Goal: Task Accomplishment & Management: Use online tool/utility

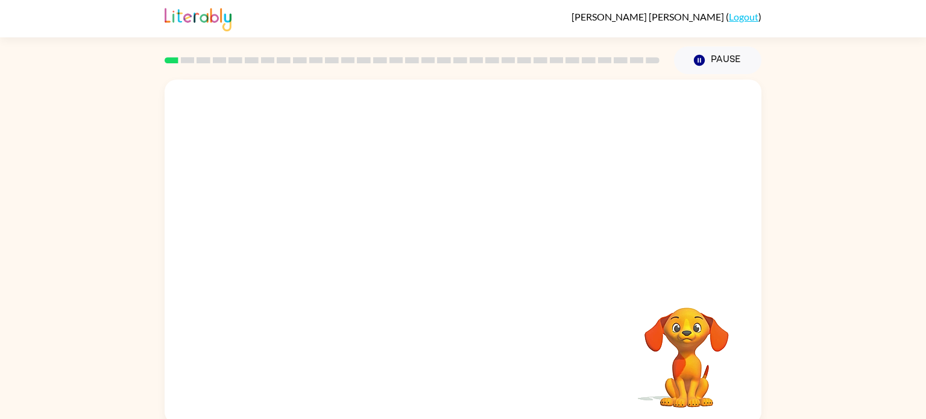
click at [618, 330] on div "Your browser must support playing .mp4 files to use Literably. Please try using…" at bounding box center [463, 252] width 597 height 344
click at [698, 344] on video "Your browser must support playing .mp4 files to use Literably. Please try using…" at bounding box center [687, 349] width 121 height 121
drag, startPoint x: 170, startPoint y: 60, endPoint x: 236, endPoint y: 69, distance: 67.0
click at [236, 69] on div at bounding box center [412, 60] width 510 height 42
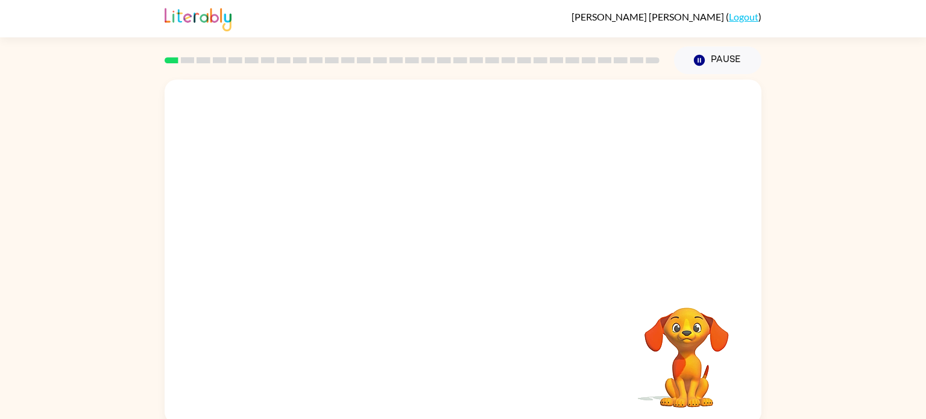
click at [236, 69] on div at bounding box center [412, 60] width 510 height 42
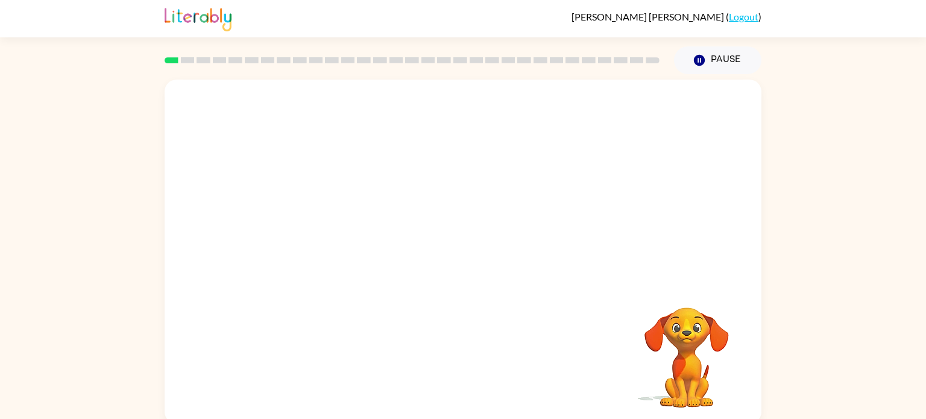
click at [236, 69] on div at bounding box center [412, 60] width 510 height 42
click at [522, 118] on video "Your browser must support playing .mp4 files to use Literably. Please try using…" at bounding box center [463, 181] width 597 height 203
click at [459, 251] on div at bounding box center [463, 258] width 77 height 44
click at [455, 250] on icon "button" at bounding box center [463, 257] width 21 height 21
click at [422, 239] on div at bounding box center [463, 181] width 597 height 203
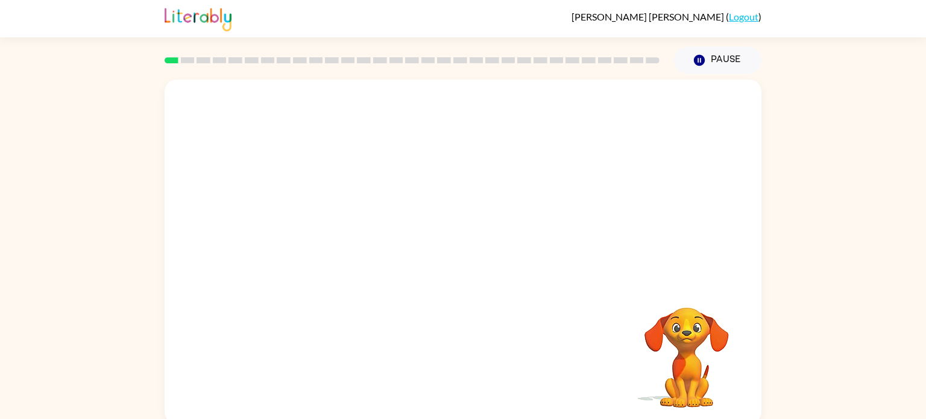
click at [422, 239] on div at bounding box center [463, 181] width 597 height 203
click at [577, 301] on div "Your browser must support playing .mp4 files to use Literably. Please try using…" at bounding box center [463, 252] width 597 height 344
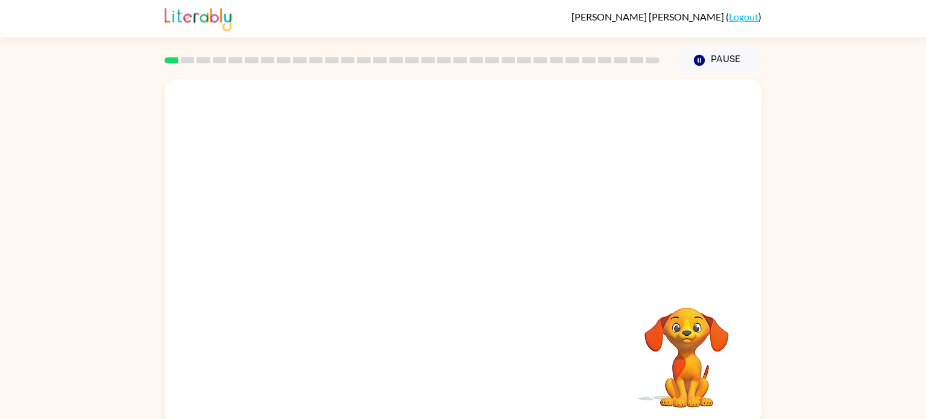
click at [577, 301] on div "Your browser must support playing .mp4 files to use Literably. Please try using…" at bounding box center [463, 252] width 597 height 344
click at [692, 69] on button "Pause Pause" at bounding box center [717, 60] width 87 height 28
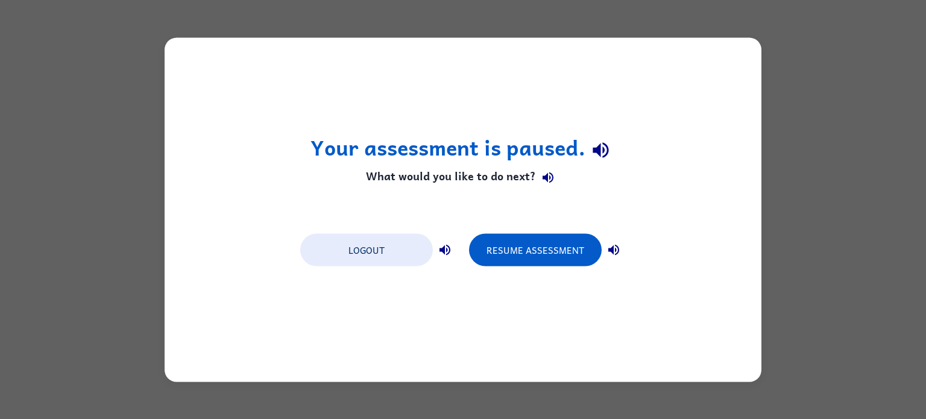
click at [476, 285] on div "Your assessment is paused. What would you like to do next? Logout Resume Assess…" at bounding box center [463, 209] width 597 height 344
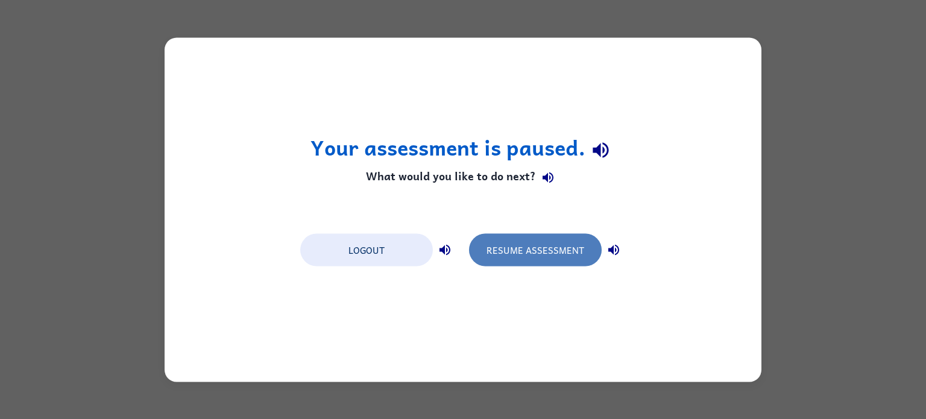
click at [511, 253] on button "Resume Assessment" at bounding box center [535, 249] width 133 height 33
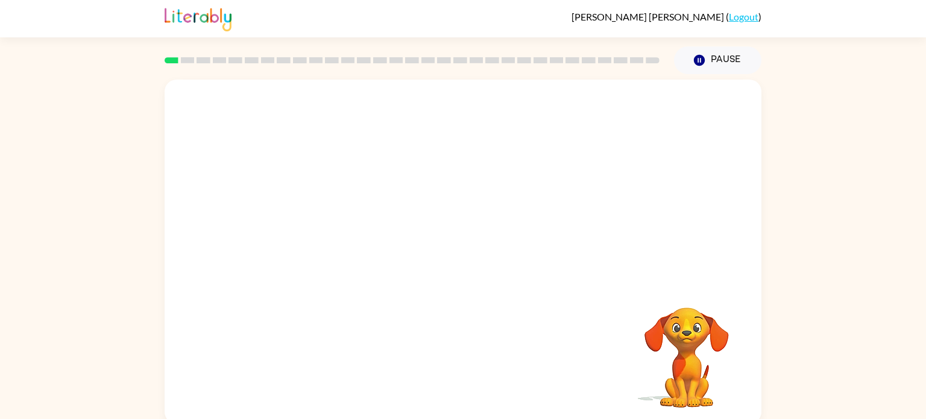
click at [618, 116] on video "Your browser must support playing .mp4 files to use Literably. Please try using…" at bounding box center [463, 181] width 597 height 203
click at [492, 150] on video "Your browser must support playing .mp4 files to use Literably. Please try using…" at bounding box center [463, 181] width 597 height 203
click at [288, 150] on video "Your browser must support playing .mp4 files to use Literably. Please try using…" at bounding box center [463, 181] width 597 height 203
click at [326, 162] on video "Your browser must support playing .mp4 files to use Literably. Please try using…" at bounding box center [463, 181] width 597 height 203
click at [432, 158] on video "Your browser must support playing .mp4 files to use Literably. Please try using…" at bounding box center [463, 181] width 597 height 203
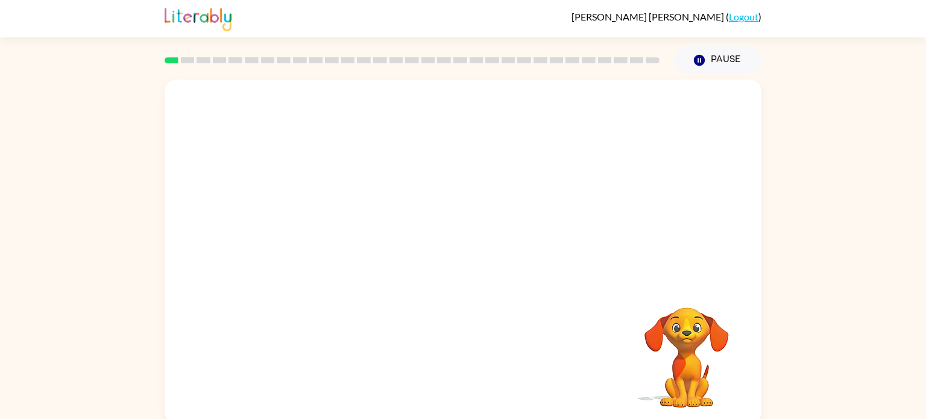
click at [330, 253] on video "Your browser must support playing .mp4 files to use Literably. Please try using…" at bounding box center [463, 181] width 597 height 203
click at [448, 250] on button "button" at bounding box center [463, 258] width 77 height 44
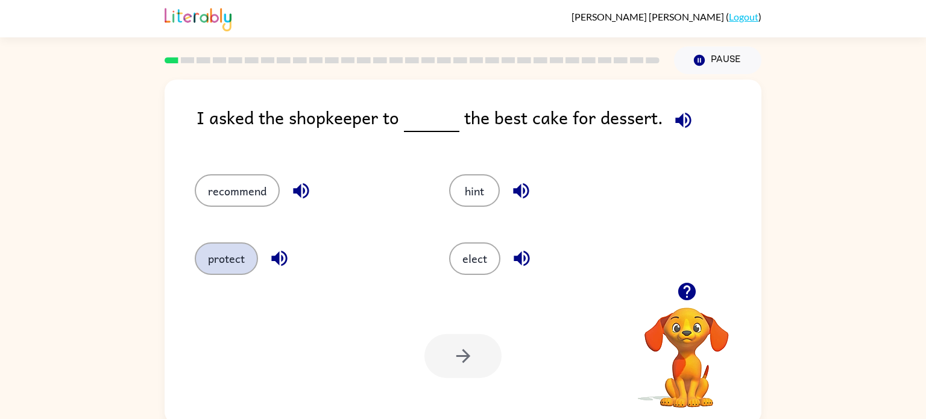
click at [248, 269] on button "protect" at bounding box center [226, 258] width 63 height 33
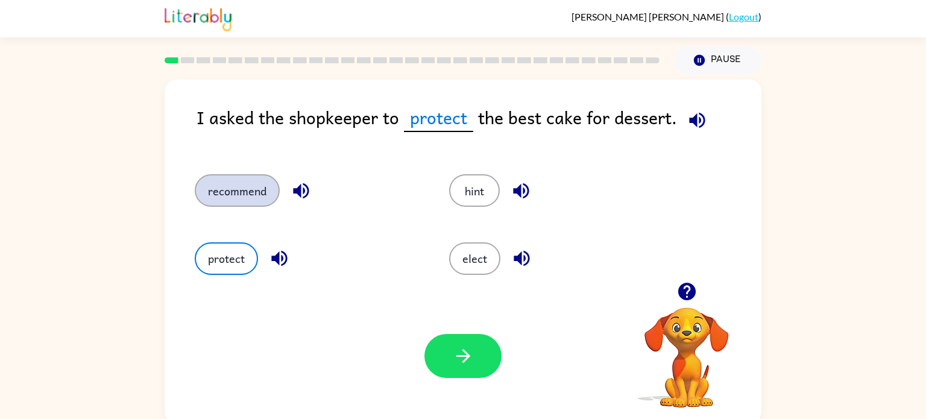
click at [256, 185] on button "recommend" at bounding box center [237, 190] width 85 height 33
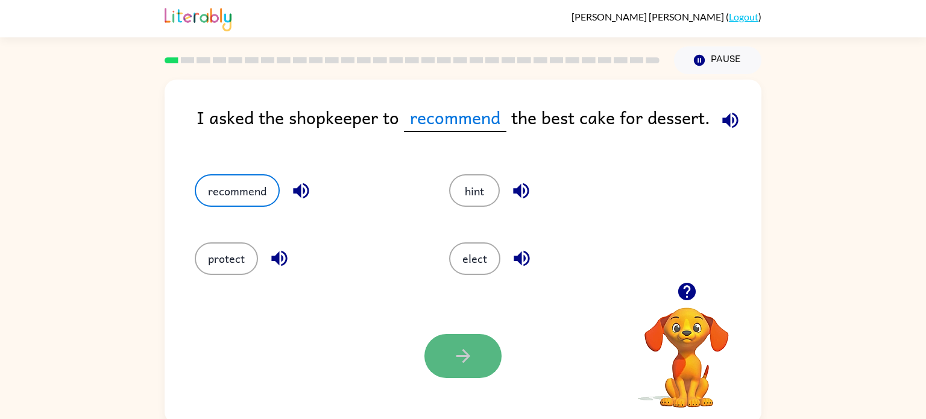
click at [449, 366] on button "button" at bounding box center [463, 356] width 77 height 44
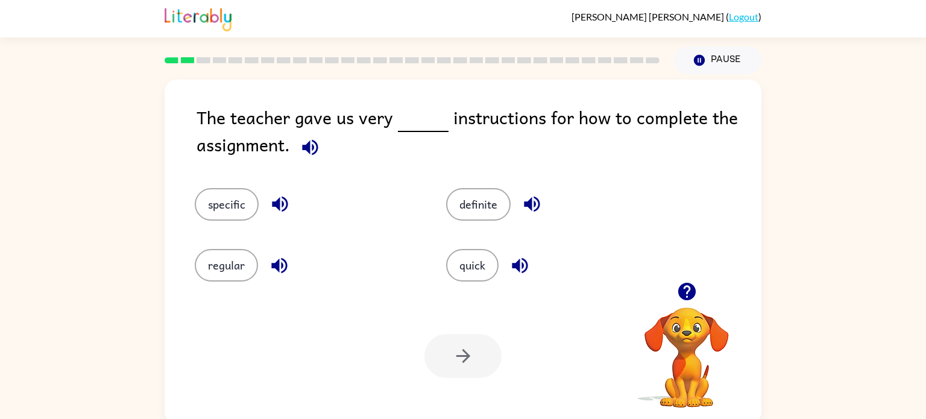
click at [247, 174] on div "specific" at bounding box center [298, 195] width 252 height 61
click at [231, 197] on button "specific" at bounding box center [227, 204] width 64 height 33
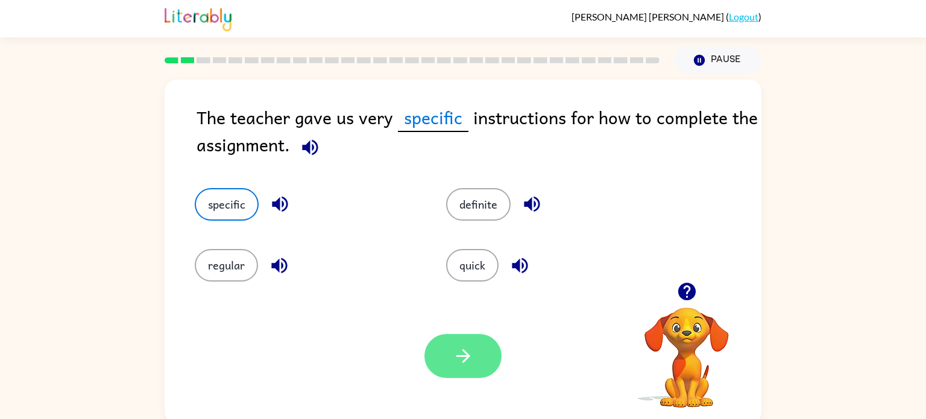
click at [459, 353] on icon "button" at bounding box center [463, 356] width 21 height 21
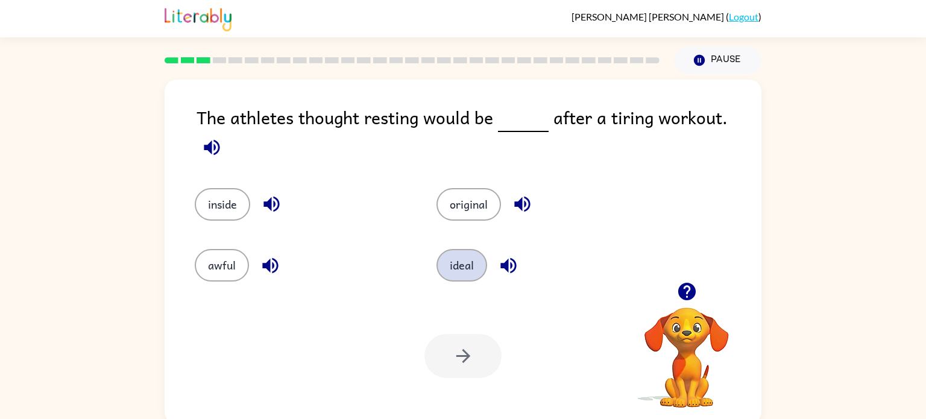
click at [452, 249] on button "ideal" at bounding box center [462, 265] width 51 height 33
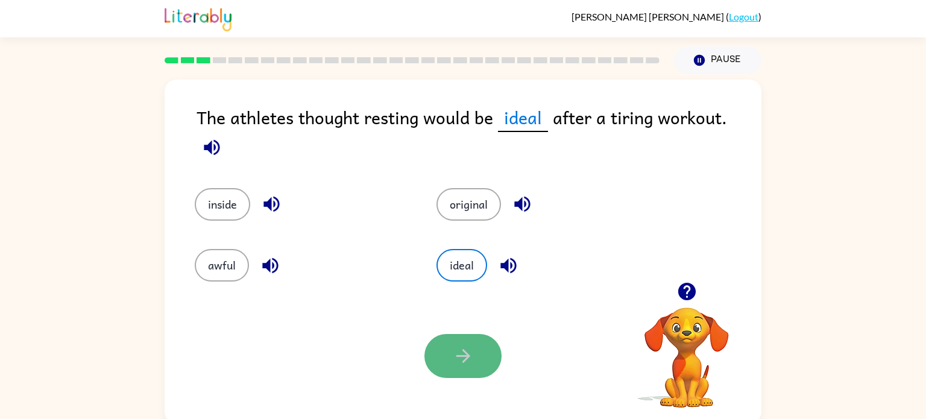
click at [464, 362] on icon "button" at bounding box center [463, 356] width 21 height 21
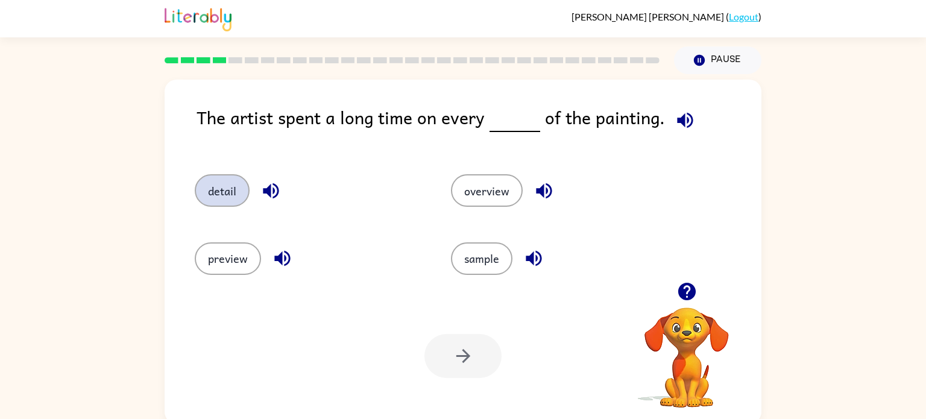
click at [214, 196] on button "detail" at bounding box center [222, 190] width 55 height 33
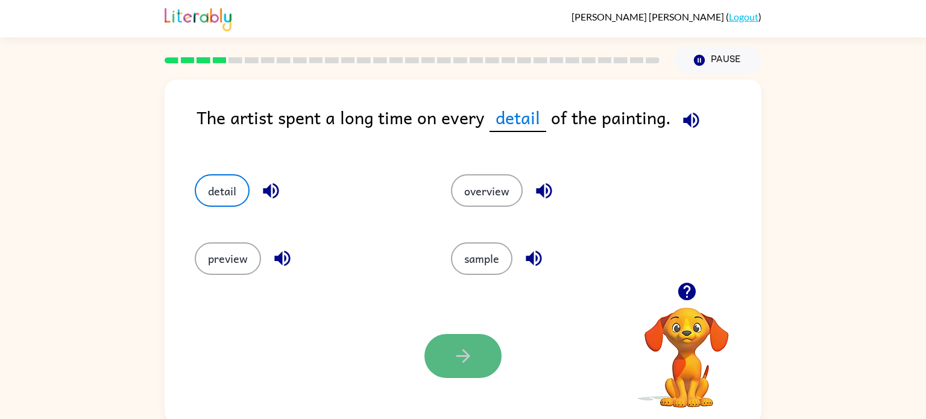
click at [471, 378] on button "button" at bounding box center [463, 356] width 77 height 44
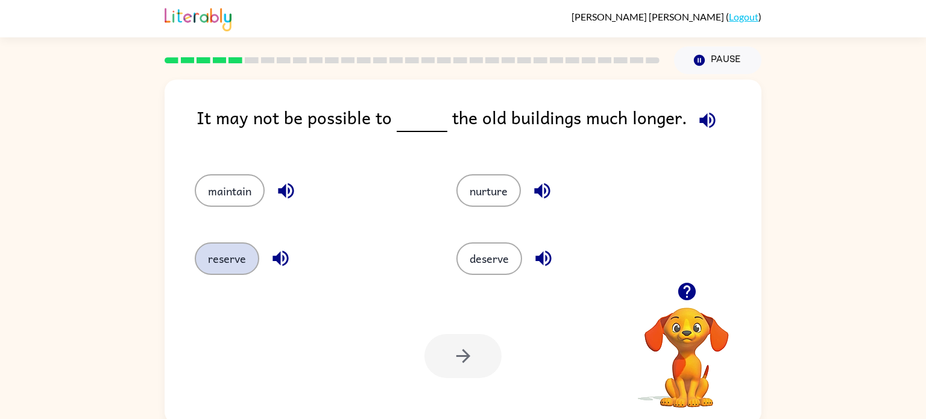
click at [236, 254] on button "reserve" at bounding box center [227, 258] width 65 height 33
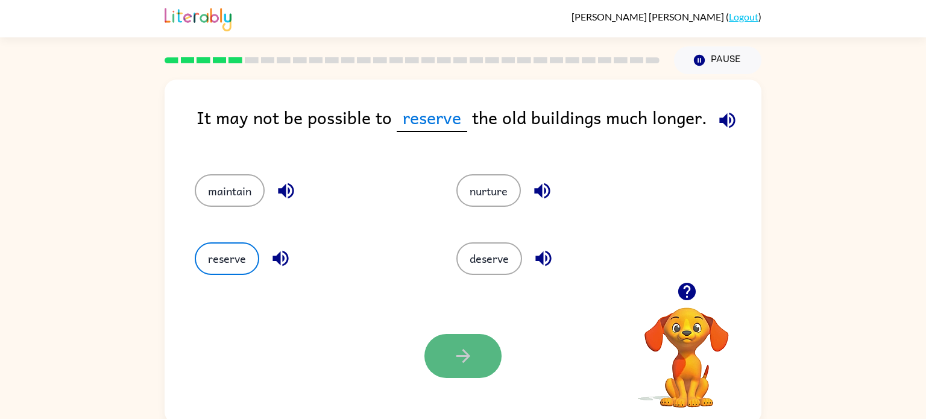
click at [466, 359] on icon "button" at bounding box center [463, 356] width 21 height 21
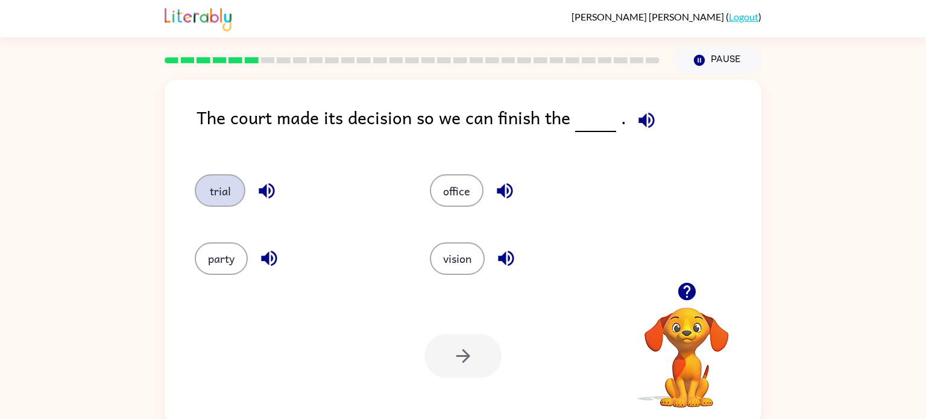
click at [221, 201] on button "trial" at bounding box center [220, 190] width 51 height 33
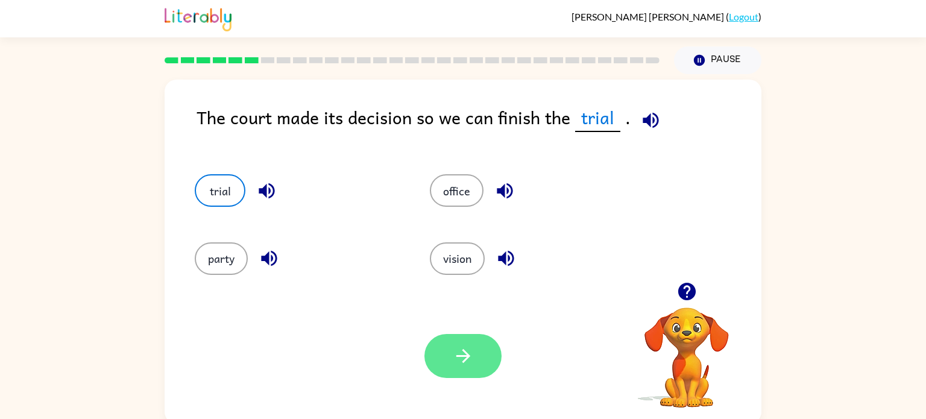
click at [451, 370] on button "button" at bounding box center [463, 356] width 77 height 44
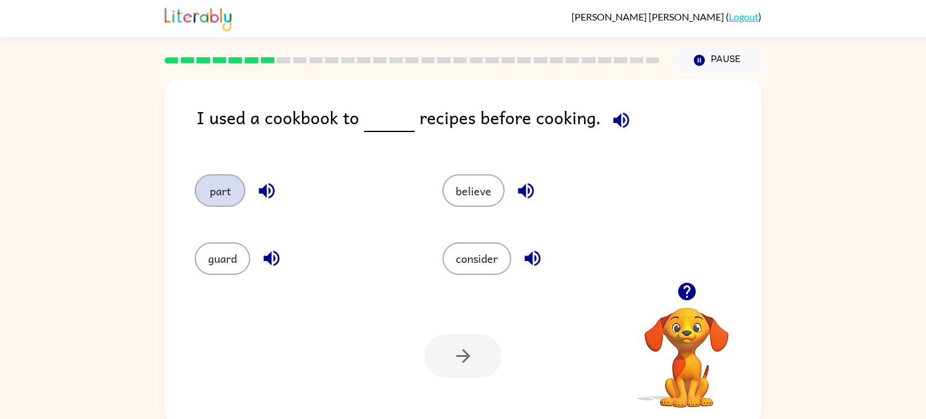
click at [210, 192] on button "part" at bounding box center [220, 190] width 51 height 33
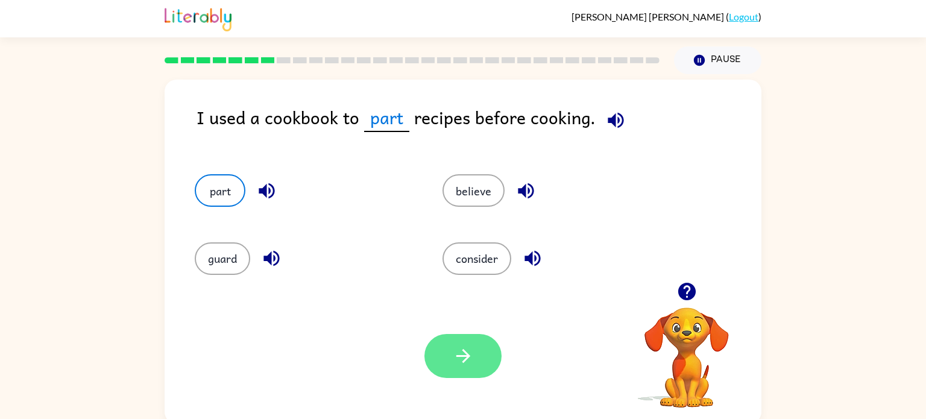
click at [468, 367] on icon "button" at bounding box center [463, 356] width 21 height 21
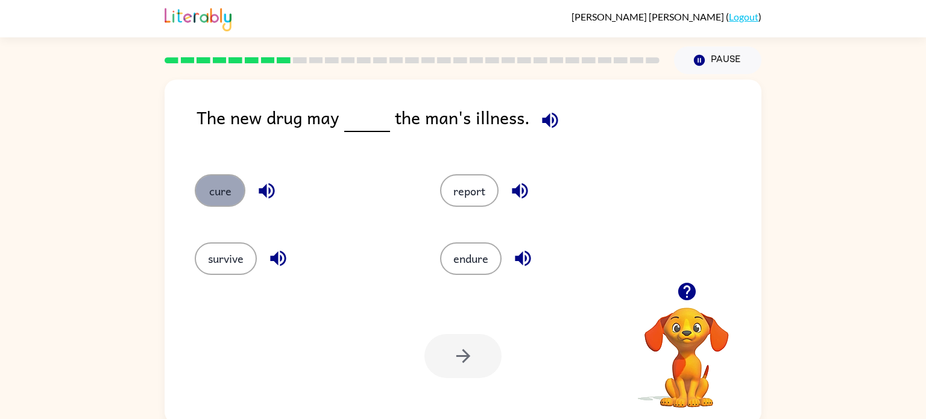
click at [218, 192] on button "cure" at bounding box center [220, 190] width 51 height 33
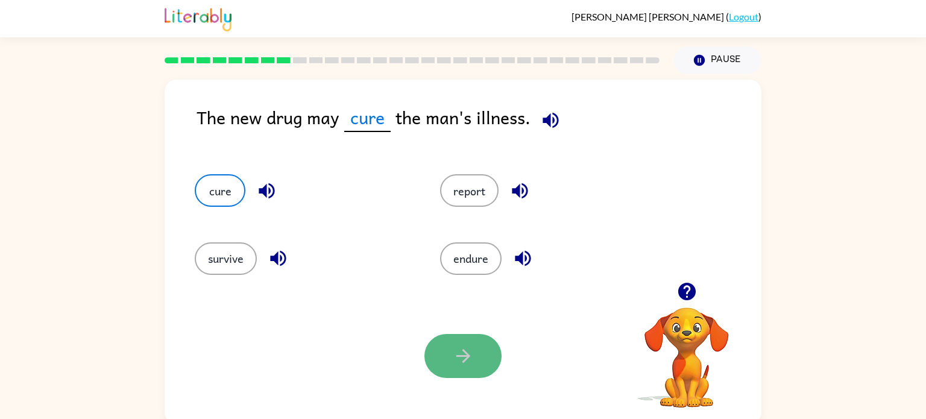
click at [479, 364] on button "button" at bounding box center [463, 356] width 77 height 44
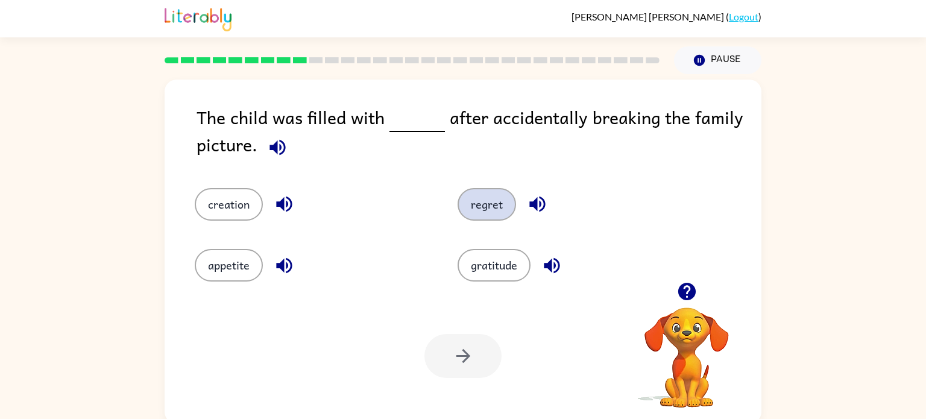
click at [488, 204] on button "regret" at bounding box center [487, 204] width 59 height 33
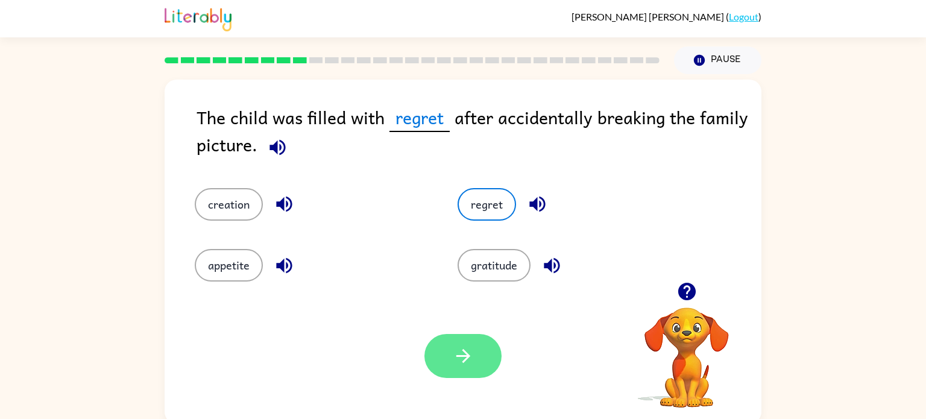
click at [449, 351] on button "button" at bounding box center [463, 356] width 77 height 44
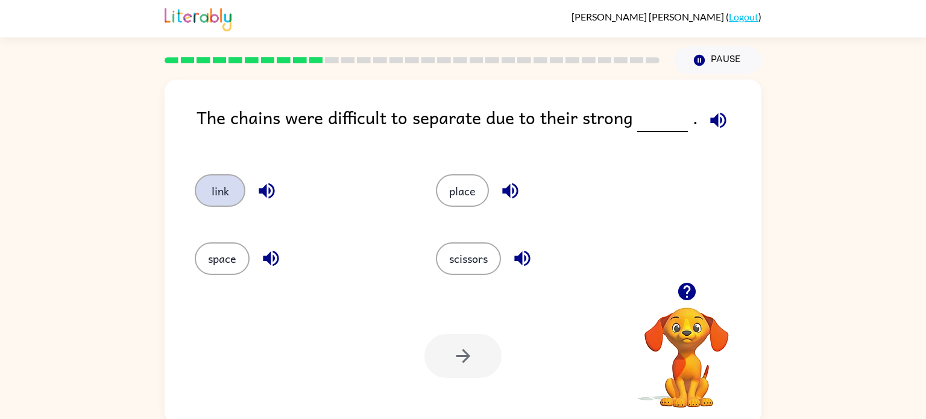
click at [229, 191] on button "link" at bounding box center [220, 190] width 51 height 33
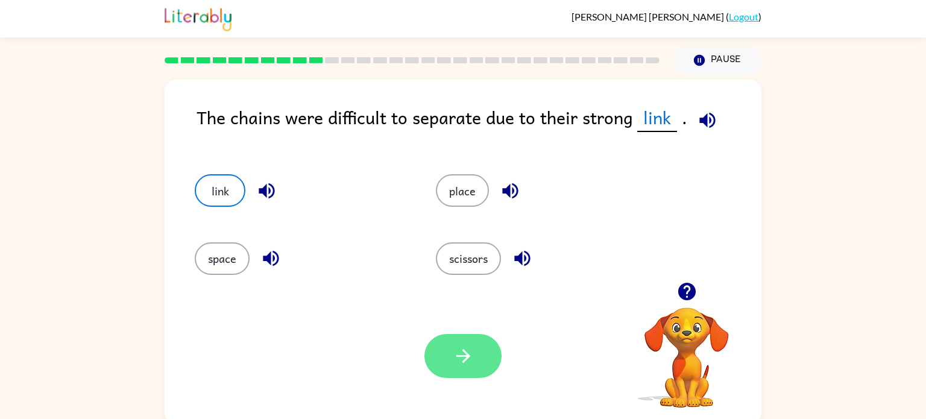
click at [446, 370] on button "button" at bounding box center [463, 356] width 77 height 44
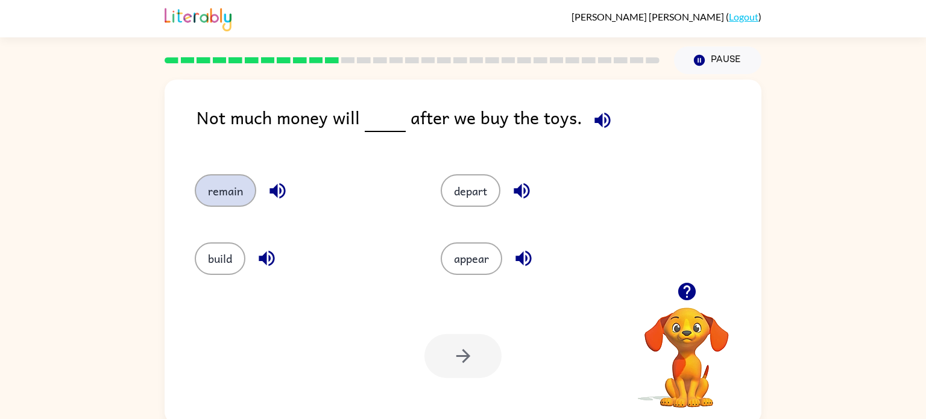
click at [230, 197] on button "remain" at bounding box center [226, 190] width 62 height 33
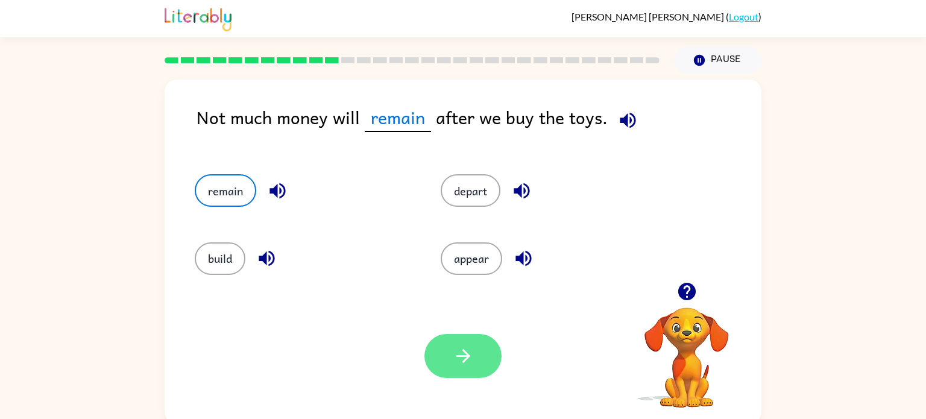
click at [429, 367] on button "button" at bounding box center [463, 356] width 77 height 44
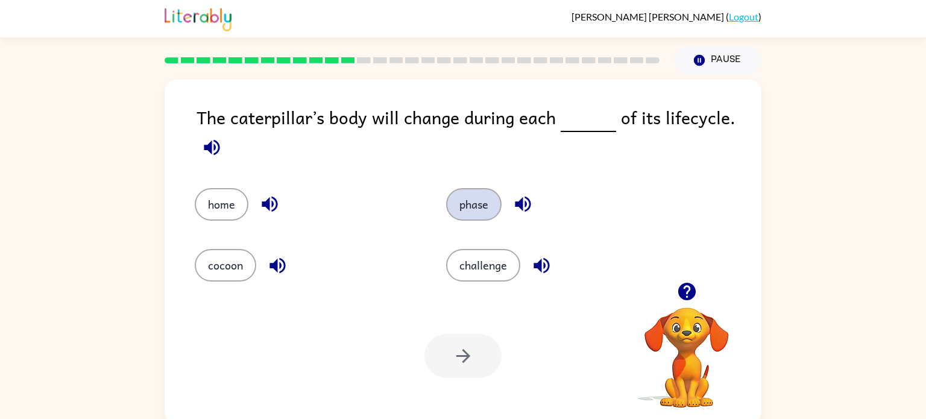
click at [464, 200] on button "phase" at bounding box center [473, 204] width 55 height 33
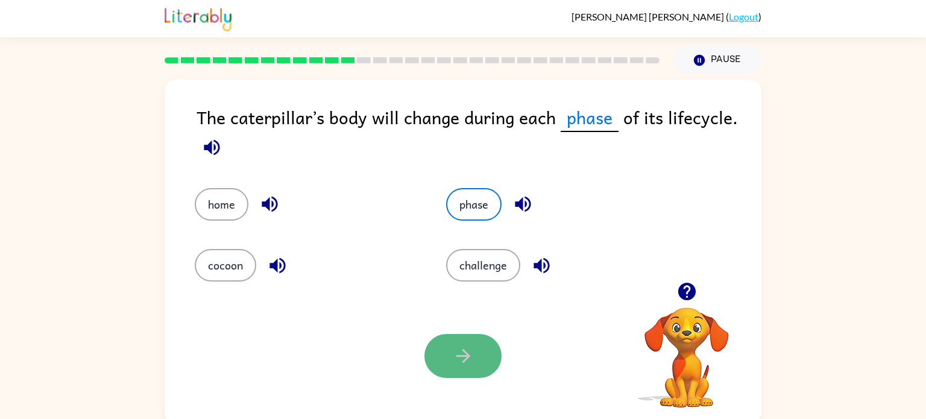
click at [467, 352] on icon "button" at bounding box center [463, 356] width 21 height 21
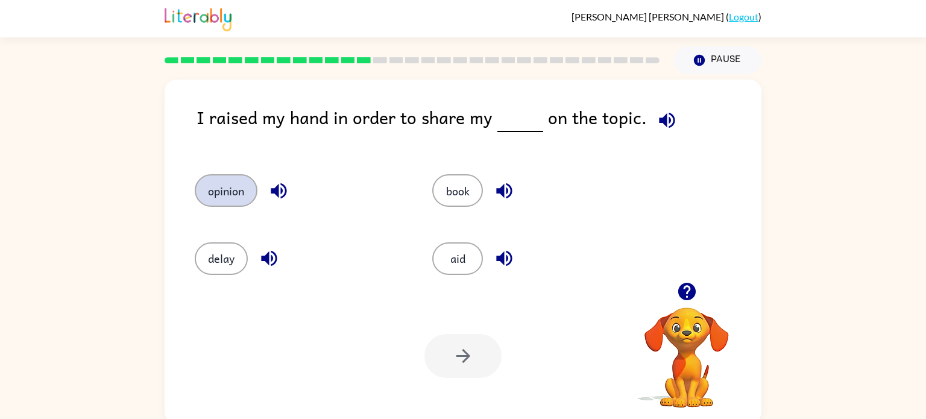
click at [221, 198] on button "opinion" at bounding box center [226, 190] width 63 height 33
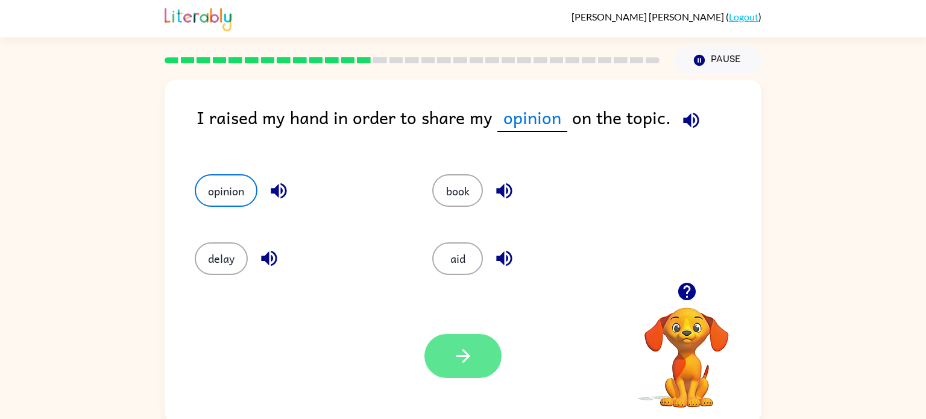
click at [428, 362] on button "button" at bounding box center [463, 356] width 77 height 44
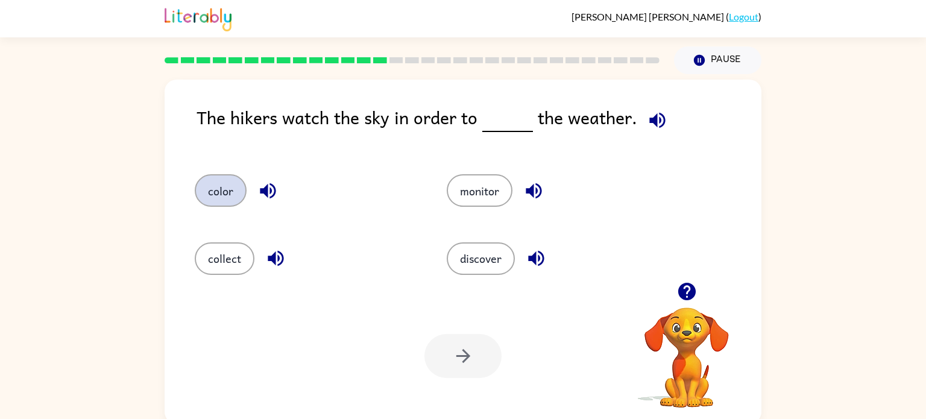
click at [227, 188] on button "color" at bounding box center [221, 190] width 52 height 33
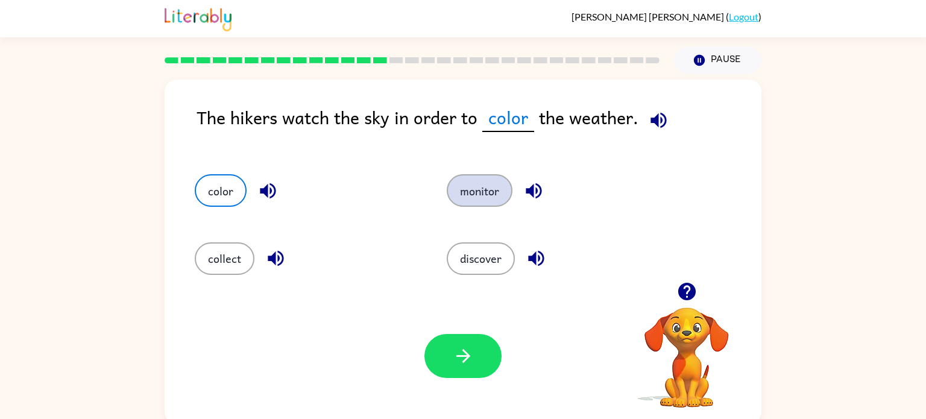
click at [463, 180] on button "monitor" at bounding box center [480, 190] width 66 height 33
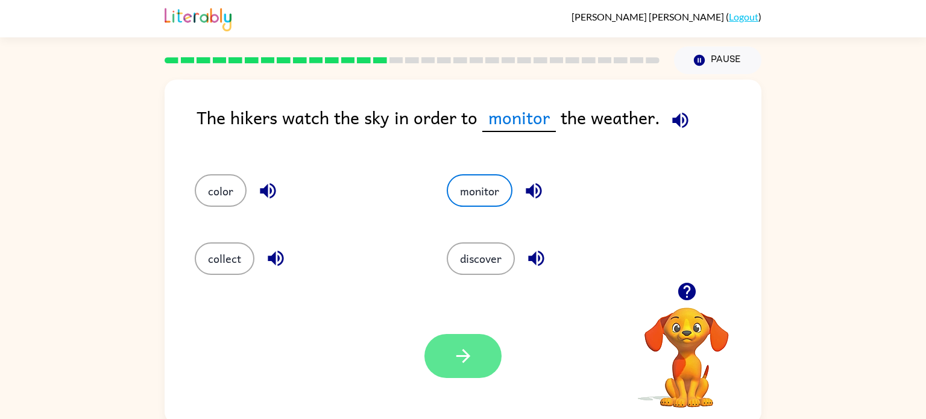
click at [450, 346] on button "button" at bounding box center [463, 356] width 77 height 44
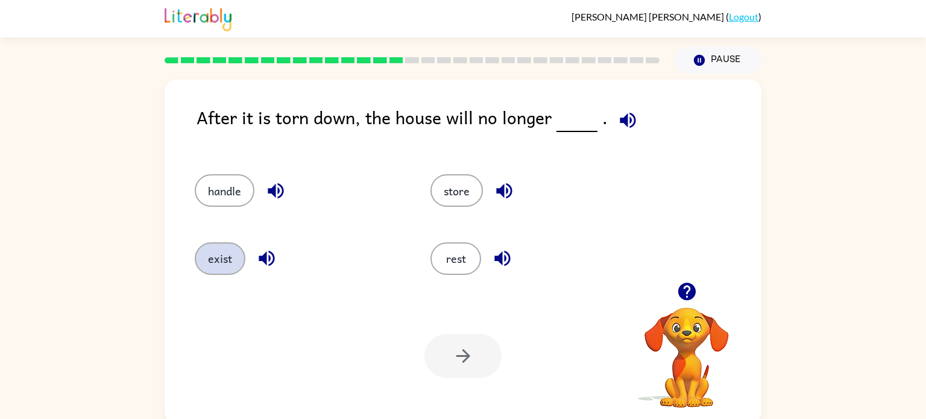
click at [228, 261] on button "exist" at bounding box center [220, 258] width 51 height 33
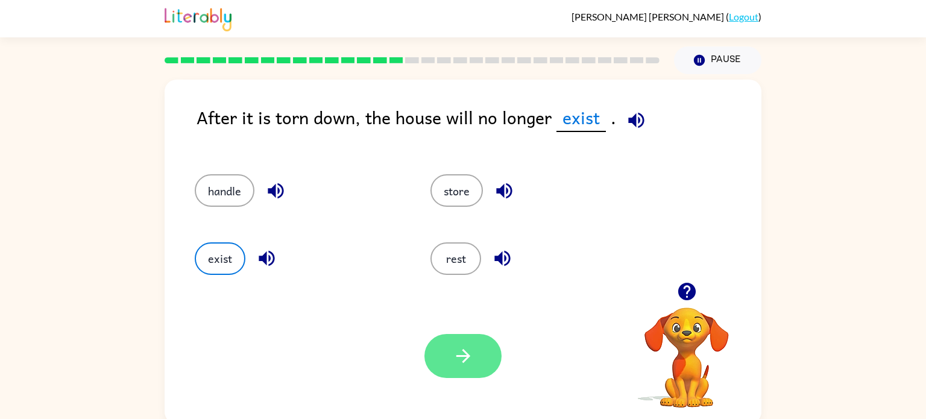
click at [461, 355] on icon "button" at bounding box center [463, 356] width 21 height 21
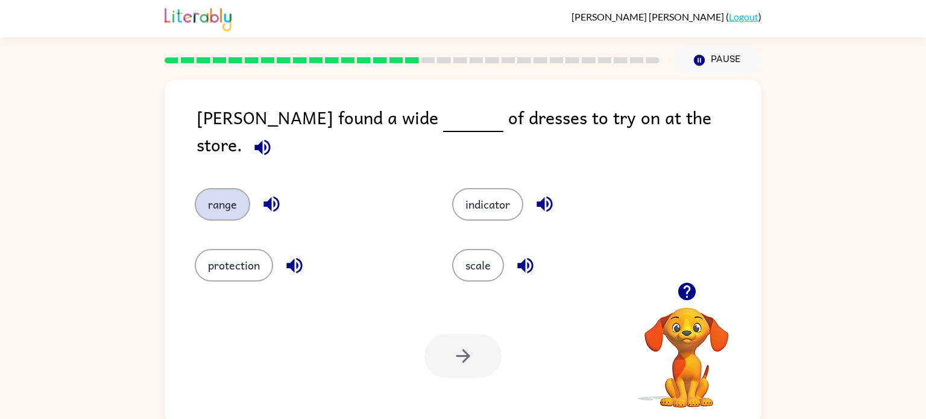
click at [216, 191] on button "range" at bounding box center [222, 204] width 55 height 33
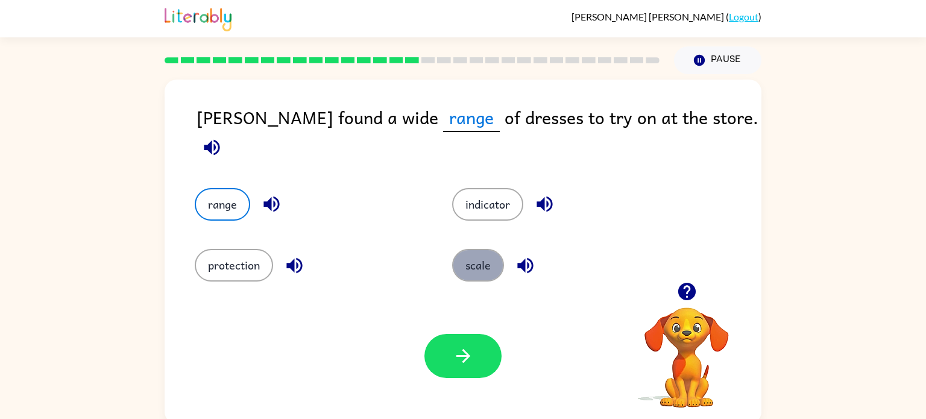
click at [488, 264] on button "scale" at bounding box center [478, 265] width 52 height 33
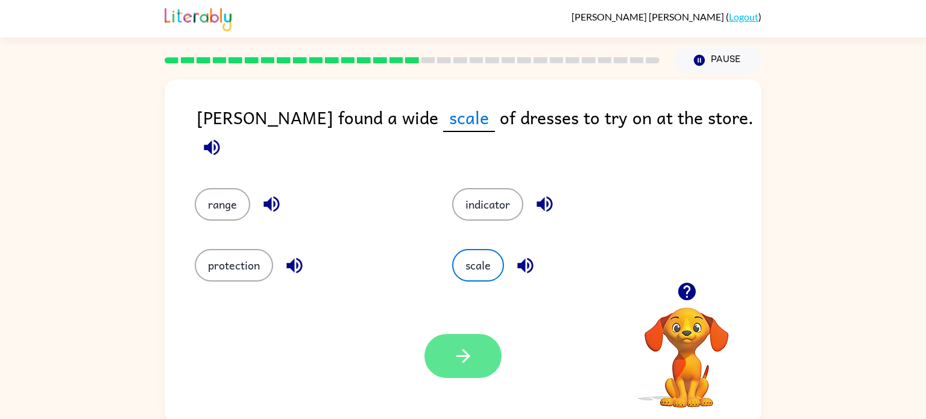
click at [464, 364] on icon "button" at bounding box center [463, 356] width 21 height 21
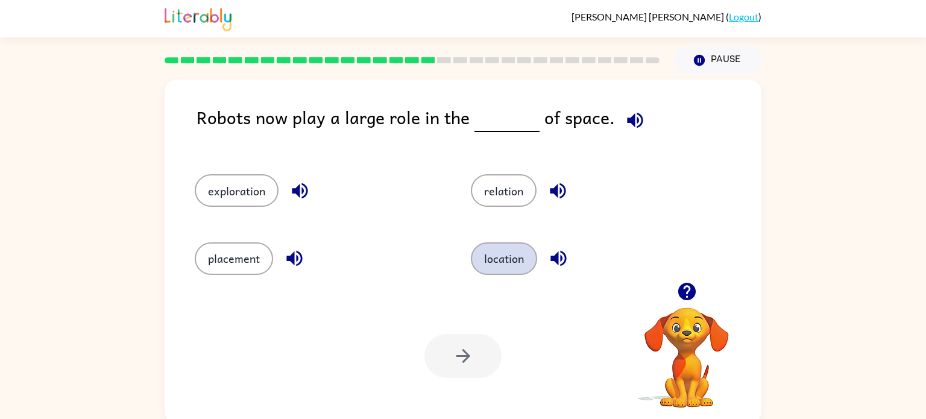
click at [481, 260] on button "location" at bounding box center [504, 258] width 66 height 33
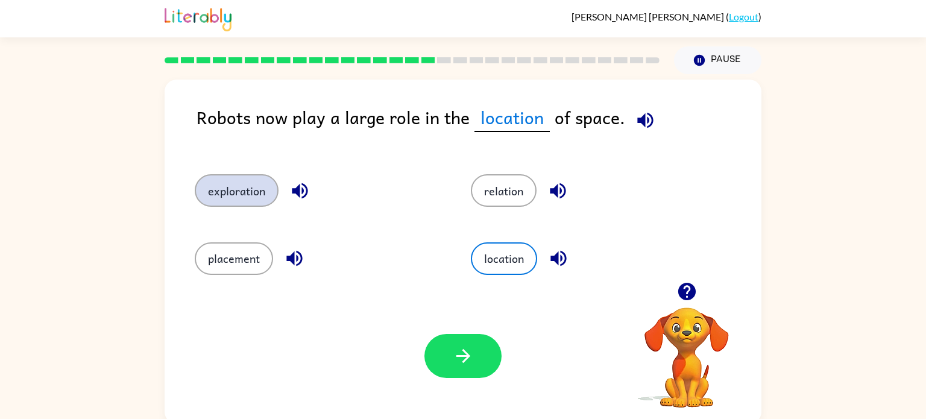
click at [256, 203] on button "exploration" at bounding box center [237, 190] width 84 height 33
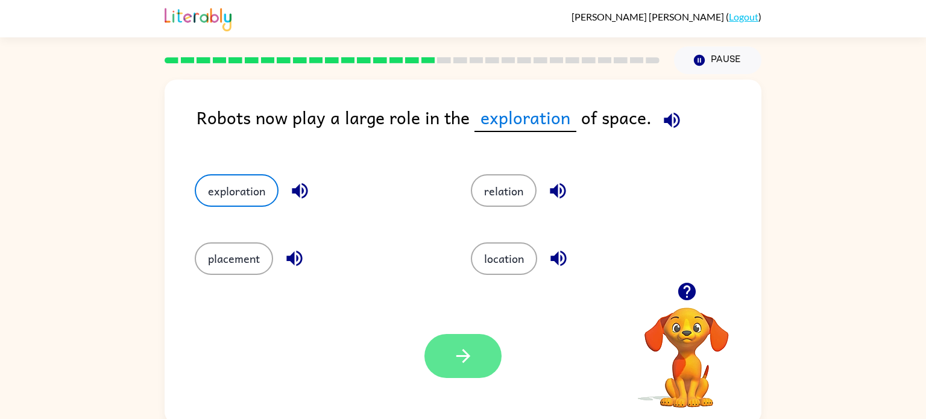
click at [471, 376] on button "button" at bounding box center [463, 356] width 77 height 44
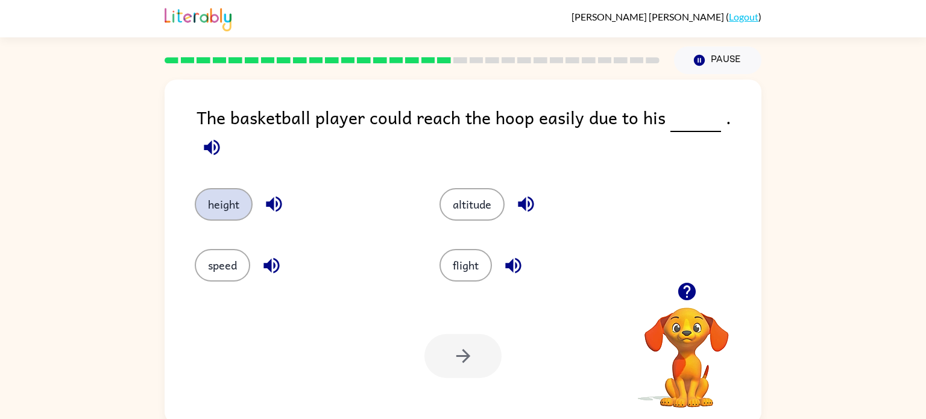
click at [245, 192] on button "height" at bounding box center [224, 204] width 58 height 33
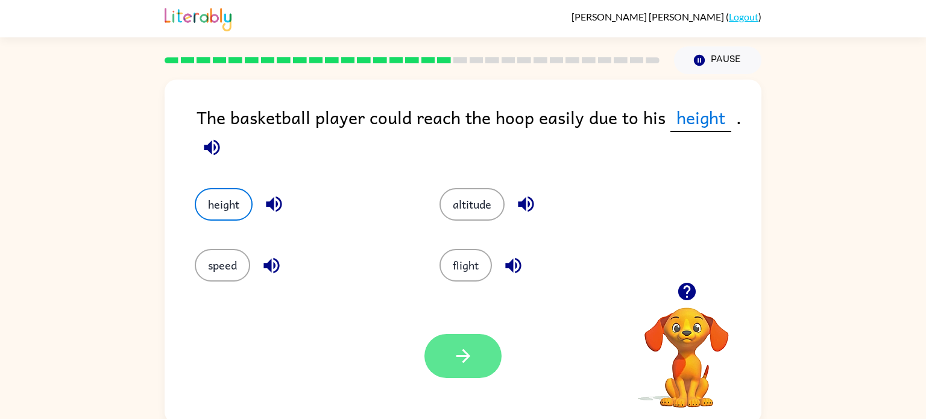
click at [478, 358] on button "button" at bounding box center [463, 356] width 77 height 44
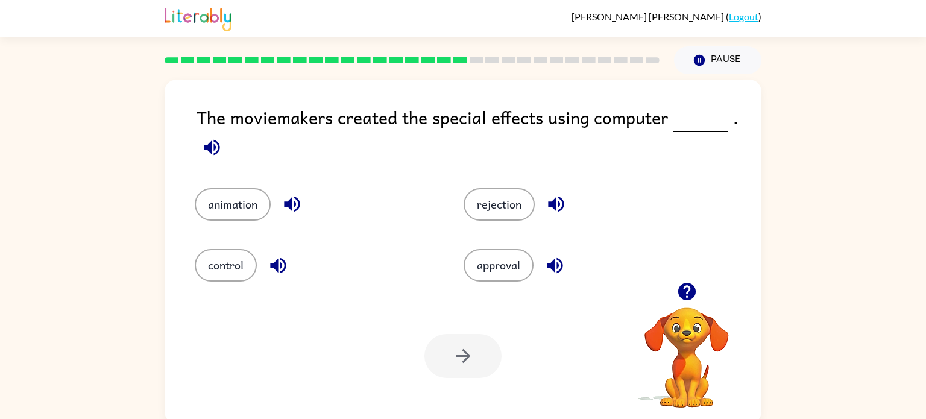
click at [231, 182] on div "animation" at bounding box center [306, 195] width 269 height 61
click at [236, 198] on button "animation" at bounding box center [233, 204] width 76 height 33
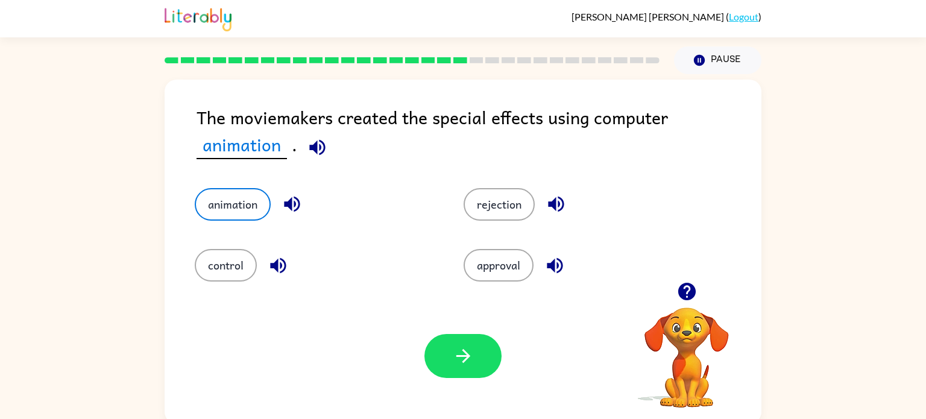
click at [472, 334] on div "Your browser must support playing .mp4 files to use Literably. Please try using…" at bounding box center [463, 356] width 597 height 136
click at [480, 369] on button "button" at bounding box center [463, 356] width 77 height 44
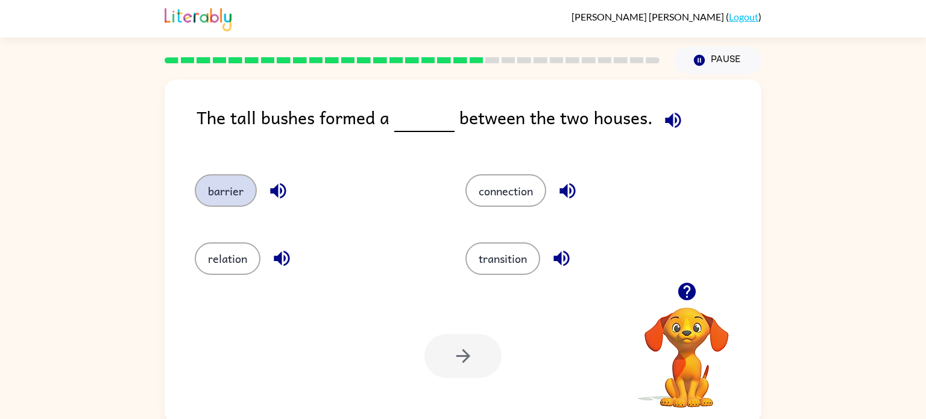
click at [224, 200] on button "barrier" at bounding box center [226, 190] width 62 height 33
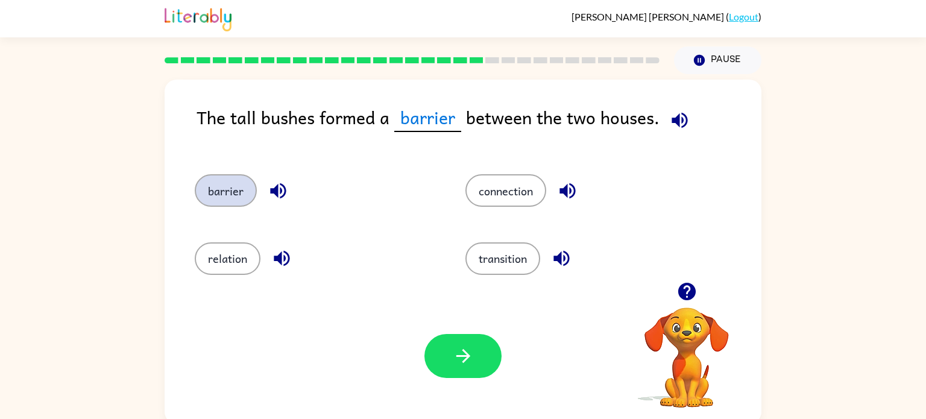
click at [195, 174] on button "barrier" at bounding box center [226, 190] width 62 height 33
click at [473, 337] on button "button" at bounding box center [463, 356] width 77 height 44
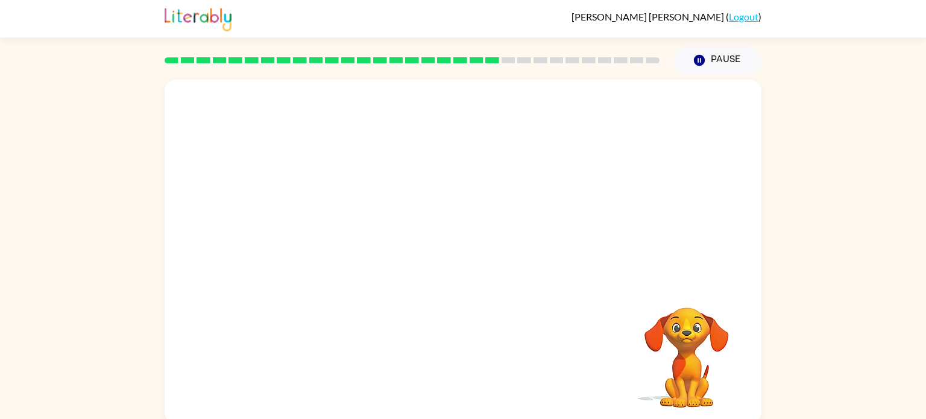
click at [595, 283] on div "Your browser must support playing .mp4 files to use Literably. Please try using…" at bounding box center [463, 252] width 597 height 344
click at [590, 283] on div "Your browser must support playing .mp4 files to use Literably. Please try using…" at bounding box center [463, 252] width 597 height 344
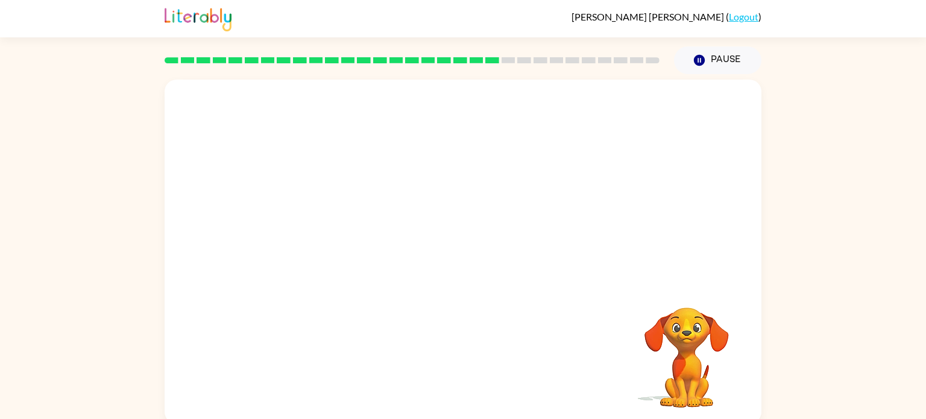
click at [590, 283] on div "Your browser must support playing .mp4 files to use Literably. Please try using…" at bounding box center [463, 252] width 597 height 344
click at [591, 283] on div "Your browser must support playing .mp4 files to use Literably. Please try using…" at bounding box center [463, 252] width 597 height 344
click at [590, 293] on div "Your browser must support playing .mp4 files to use Literably. Please try using…" at bounding box center [463, 252] width 597 height 344
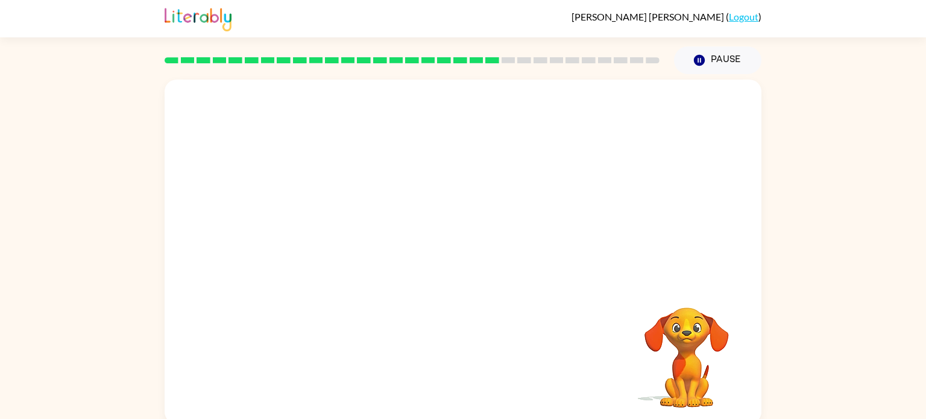
click at [538, 362] on div "Your browser must support playing .mp4 files to use Literably. Please try using…" at bounding box center [463, 252] width 597 height 344
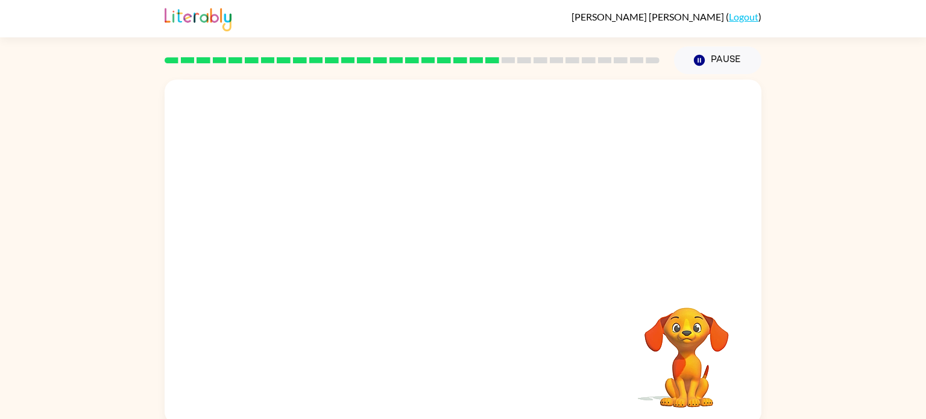
click at [538, 362] on div "Your browser must support playing .mp4 files to use Literably. Please try using…" at bounding box center [463, 252] width 597 height 344
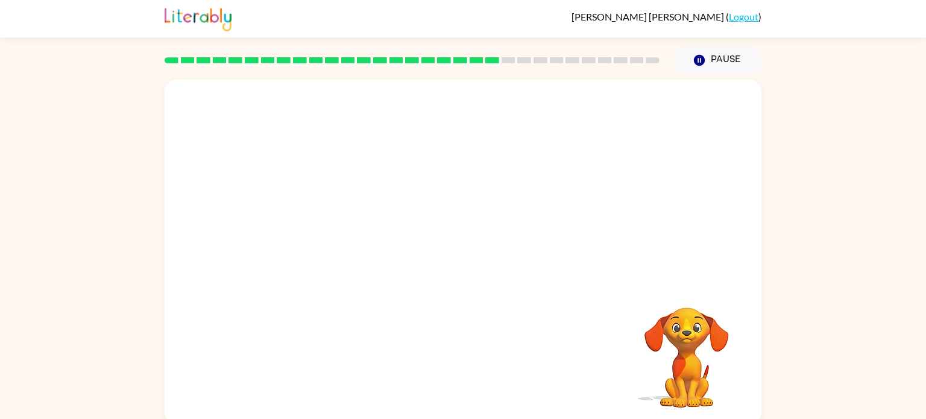
click at [538, 362] on div "Your browser must support playing .mp4 files to use Literably. Please try using…" at bounding box center [463, 252] width 597 height 344
click at [468, 274] on div at bounding box center [463, 258] width 77 height 44
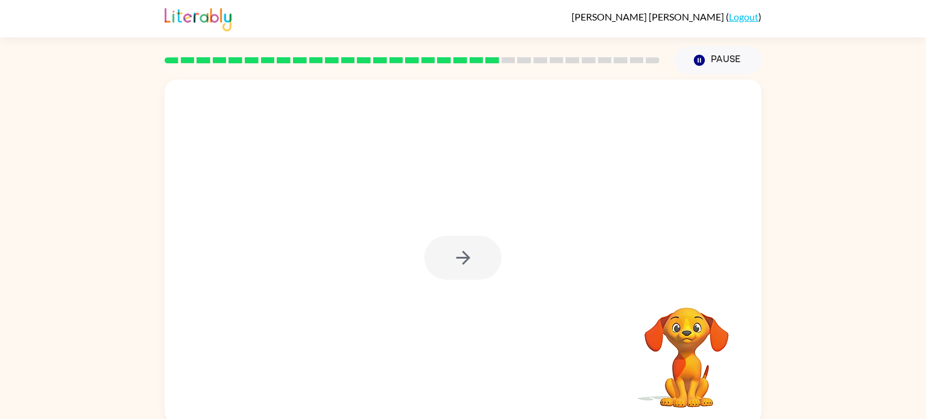
click at [468, 274] on div at bounding box center [463, 258] width 77 height 44
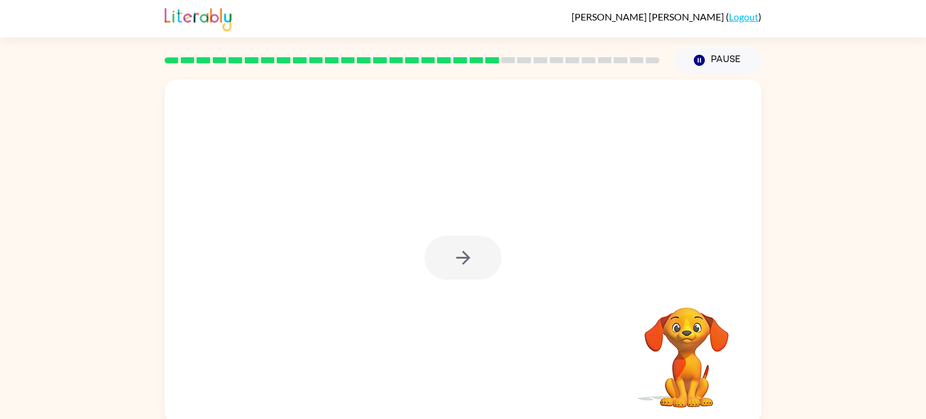
click at [468, 274] on div at bounding box center [463, 258] width 77 height 44
click at [468, 274] on button "button" at bounding box center [463, 258] width 77 height 44
click at [468, 274] on div at bounding box center [463, 258] width 77 height 44
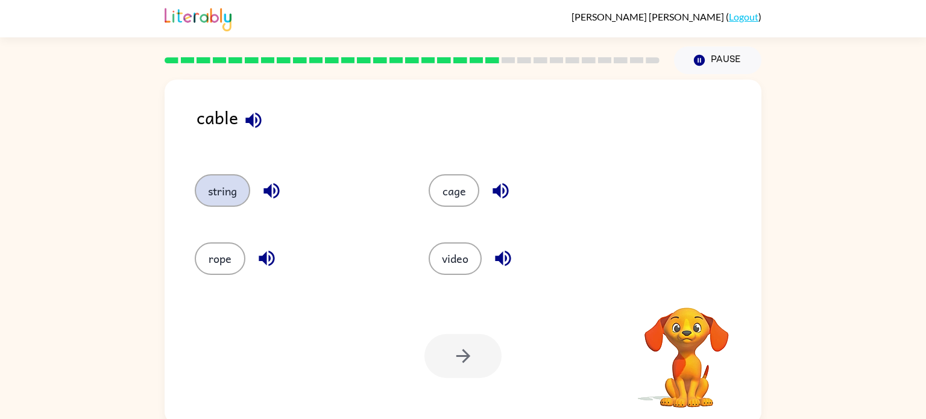
click at [226, 194] on button "string" at bounding box center [222, 190] width 55 height 33
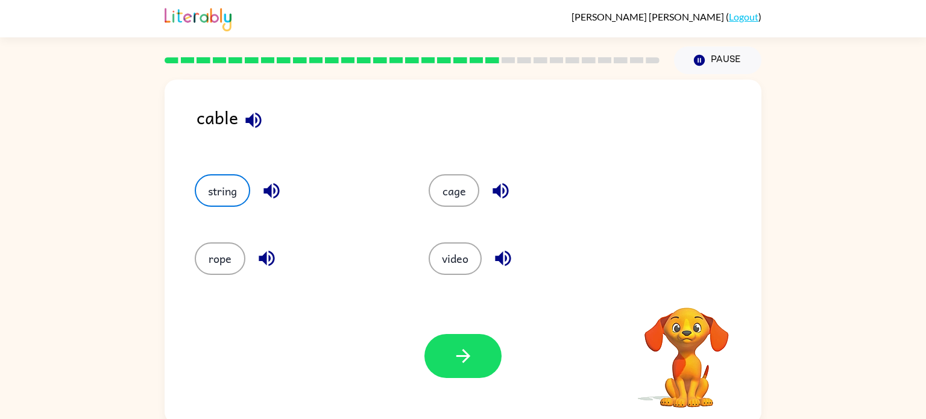
click at [415, 346] on div "Your browser must support playing .mp4 files to use Literably. Please try using…" at bounding box center [463, 356] width 597 height 136
click at [443, 352] on button "button" at bounding box center [463, 356] width 77 height 44
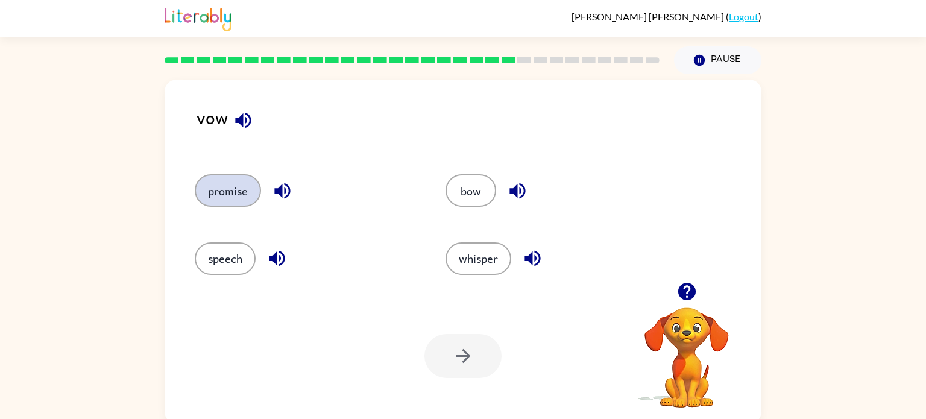
click at [237, 183] on button "promise" at bounding box center [228, 190] width 66 height 33
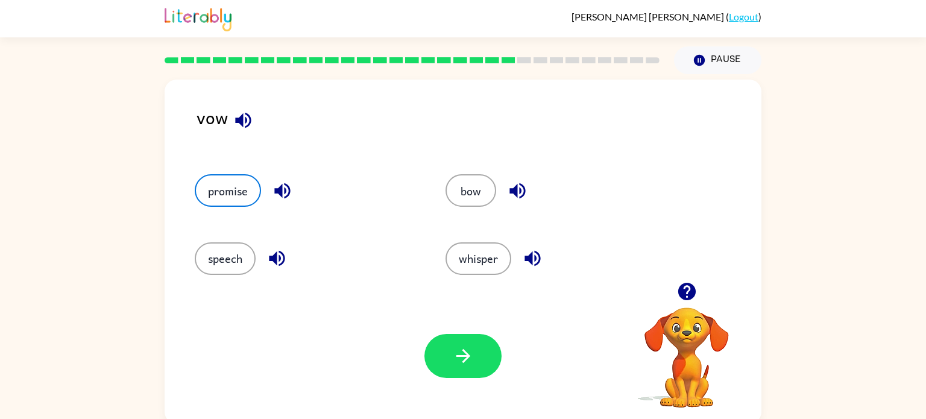
click at [425, 349] on div at bounding box center [463, 356] width 77 height 44
click at [440, 353] on button "button" at bounding box center [463, 356] width 77 height 44
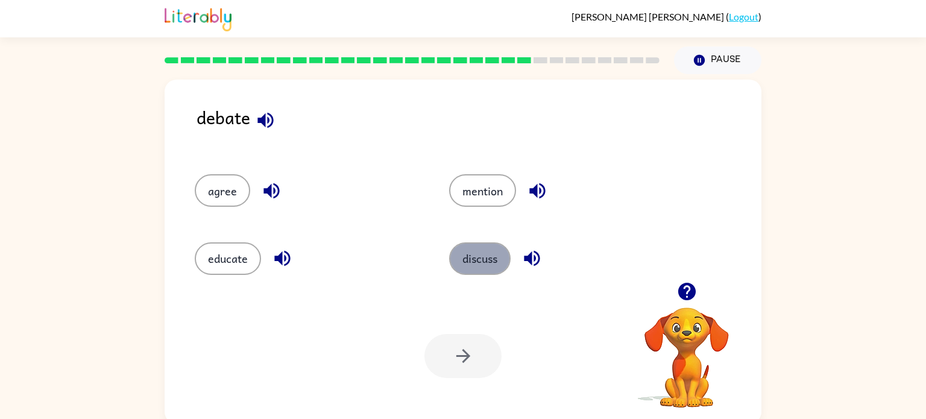
click at [476, 270] on button "discuss" at bounding box center [480, 258] width 62 height 33
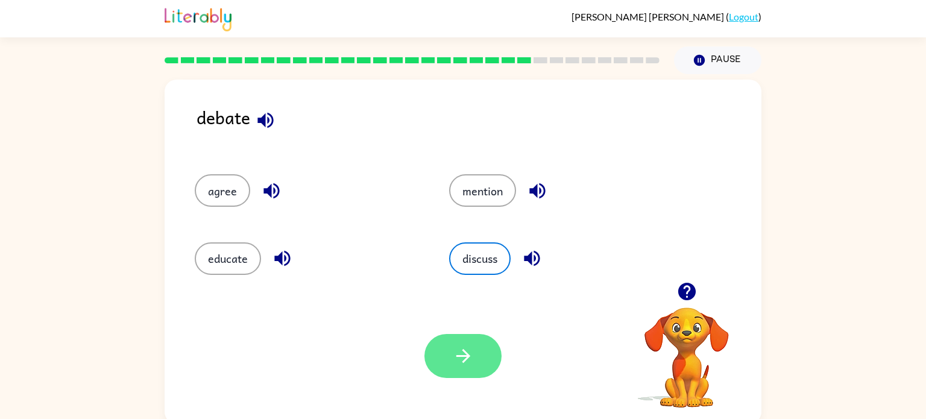
click at [474, 362] on button "button" at bounding box center [463, 356] width 77 height 44
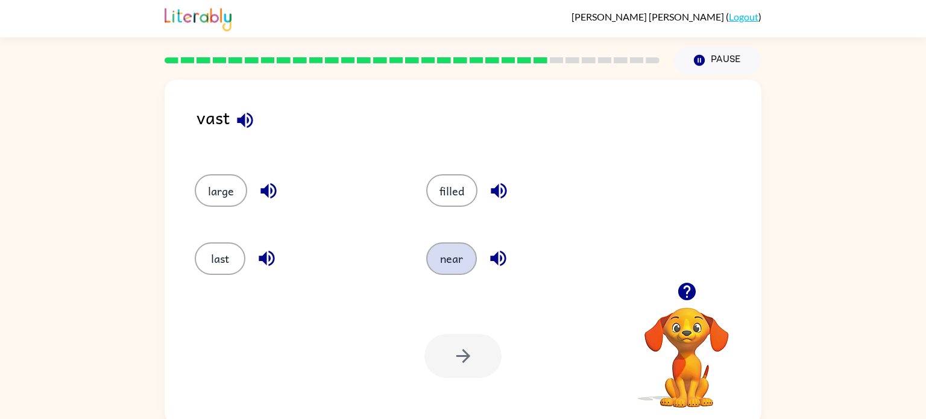
click at [446, 251] on button "near" at bounding box center [451, 258] width 51 height 33
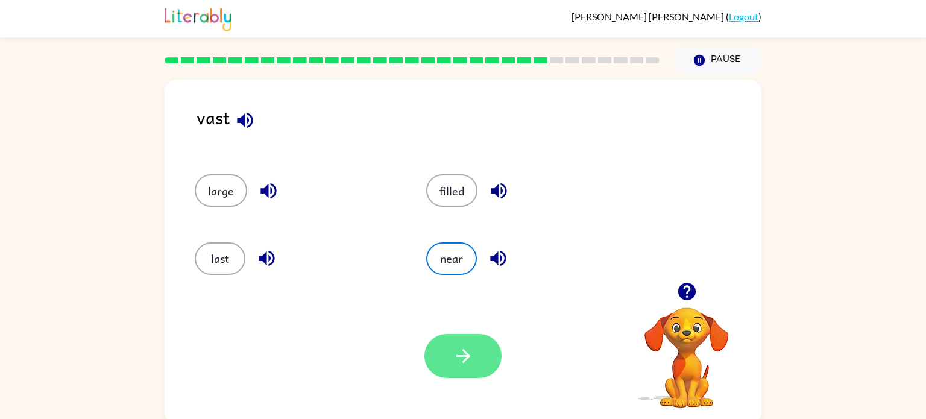
click at [465, 369] on button "button" at bounding box center [463, 356] width 77 height 44
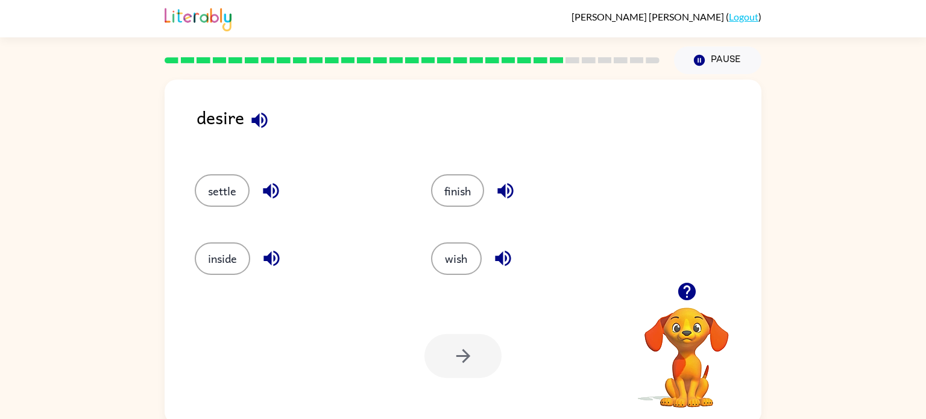
click at [435, 270] on div "wish" at bounding box center [535, 258] width 209 height 33
click at [466, 255] on button "wish" at bounding box center [456, 258] width 51 height 33
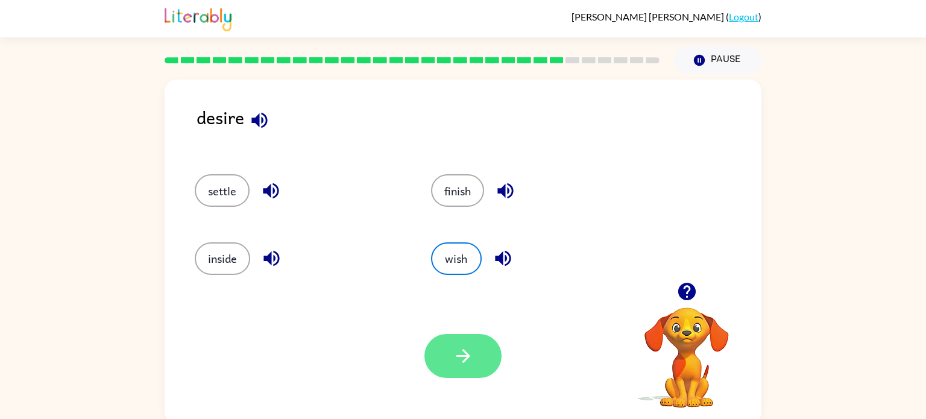
click at [461, 347] on icon "button" at bounding box center [463, 356] width 21 height 21
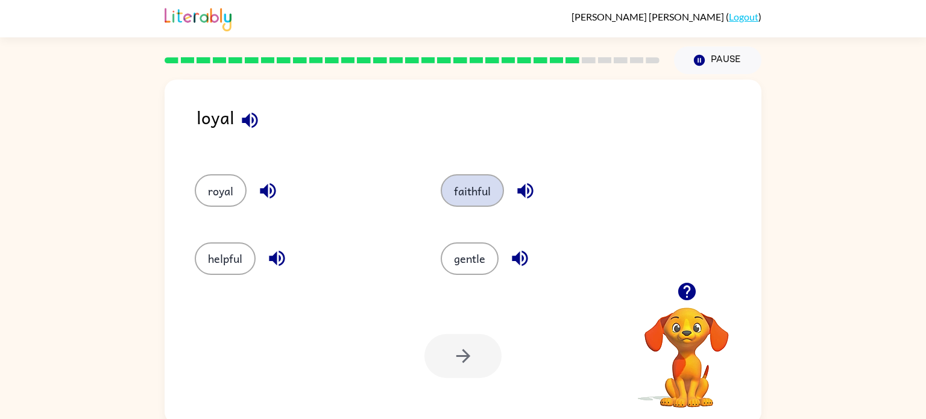
click at [472, 186] on button "faithful" at bounding box center [472, 190] width 63 height 33
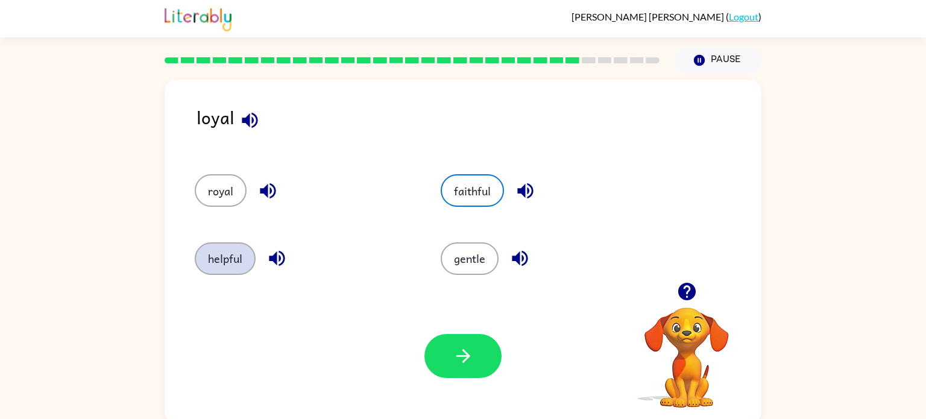
click at [227, 266] on button "helpful" at bounding box center [225, 258] width 61 height 33
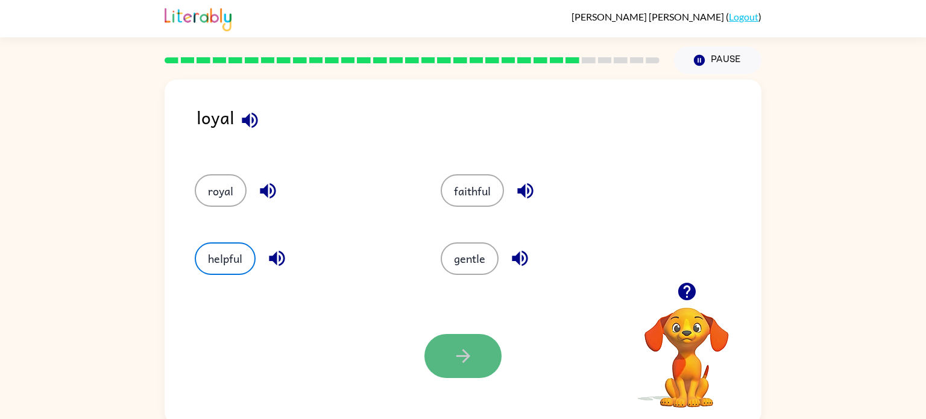
click at [446, 352] on button "button" at bounding box center [463, 356] width 77 height 44
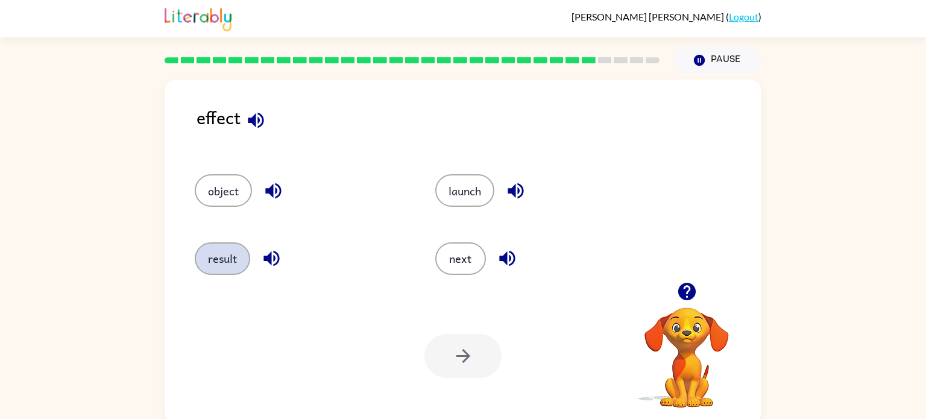
click at [231, 269] on button "result" at bounding box center [222, 258] width 55 height 33
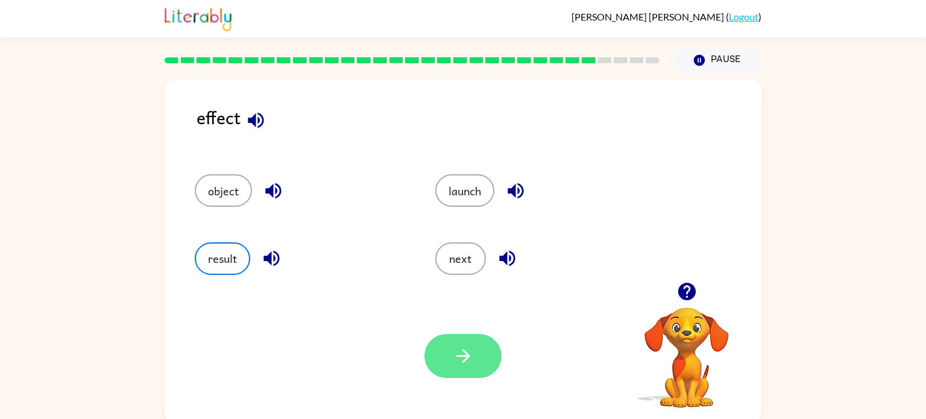
click at [445, 348] on button "button" at bounding box center [463, 356] width 77 height 44
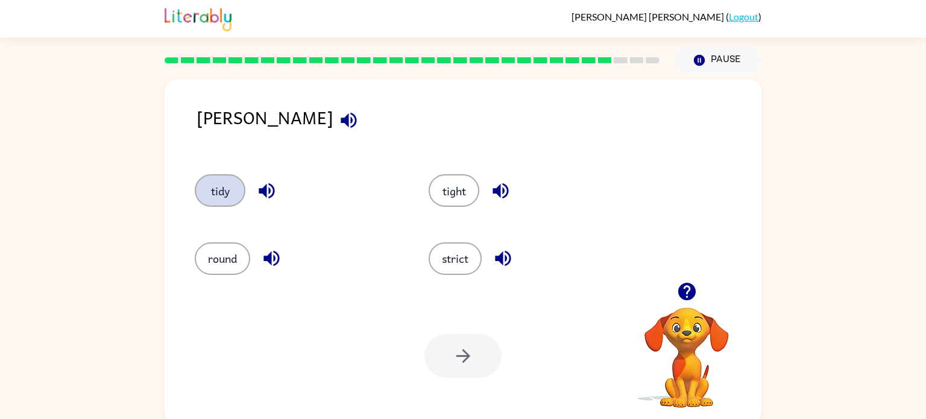
click at [229, 191] on button "tidy" at bounding box center [220, 190] width 51 height 33
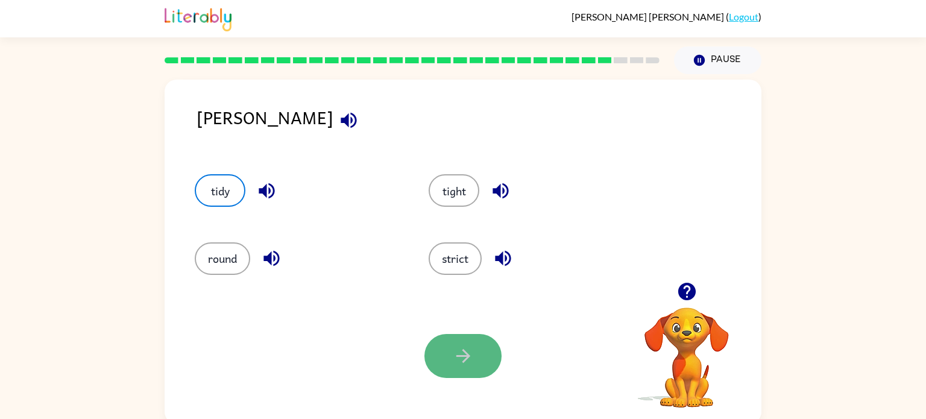
click at [454, 358] on icon "button" at bounding box center [463, 356] width 21 height 21
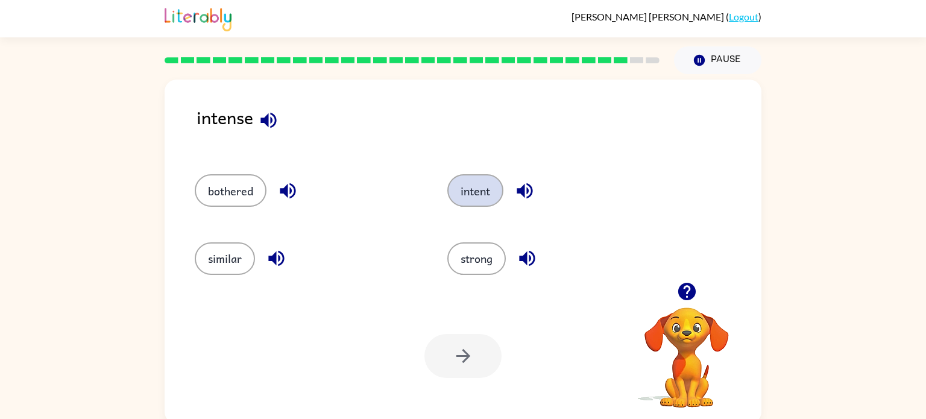
click at [477, 187] on button "intent" at bounding box center [476, 190] width 56 height 33
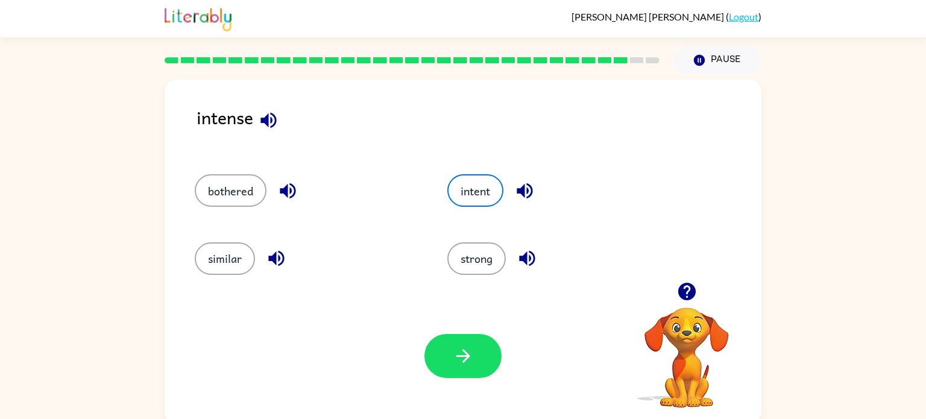
click at [432, 378] on div at bounding box center [463, 356] width 77 height 44
click at [448, 361] on button "button" at bounding box center [463, 356] width 77 height 44
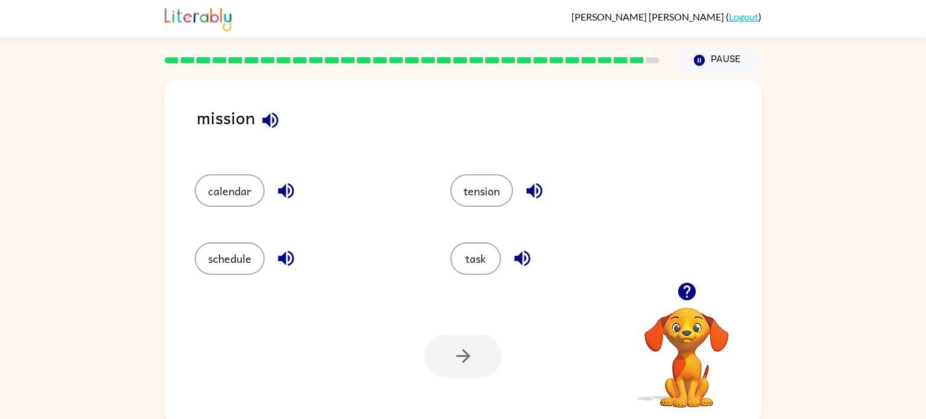
click at [474, 278] on div "task" at bounding box center [556, 254] width 256 height 68
click at [472, 266] on button "task" at bounding box center [476, 258] width 51 height 33
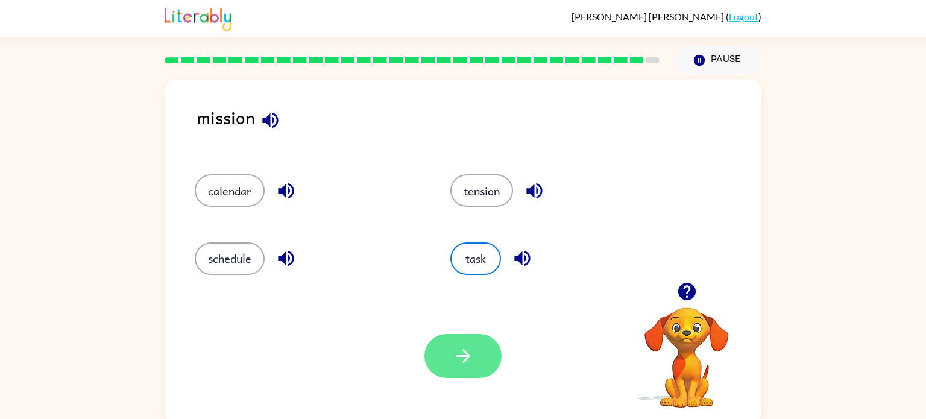
click at [453, 358] on icon "button" at bounding box center [463, 356] width 21 height 21
